Goal: Find specific page/section: Find specific page/section

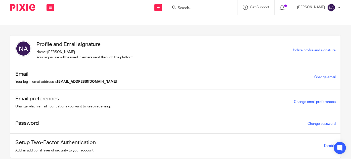
click at [205, 3] on div at bounding box center [202, 7] width 70 height 15
click at [205, 8] on input "Search" at bounding box center [199, 8] width 45 height 5
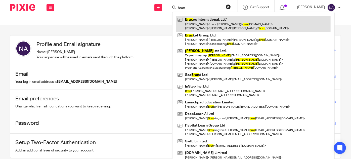
type input "brax"
click at [228, 24] on link at bounding box center [253, 24] width 155 height 16
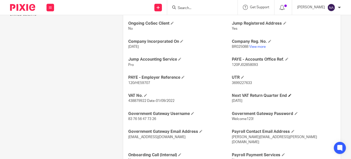
scroll to position [183, 0]
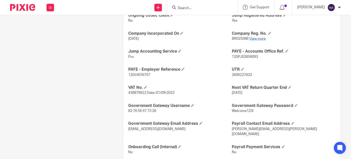
click at [261, 38] on link "View more" at bounding box center [258, 39] width 17 height 4
